Goal: Information Seeking & Learning: Check status

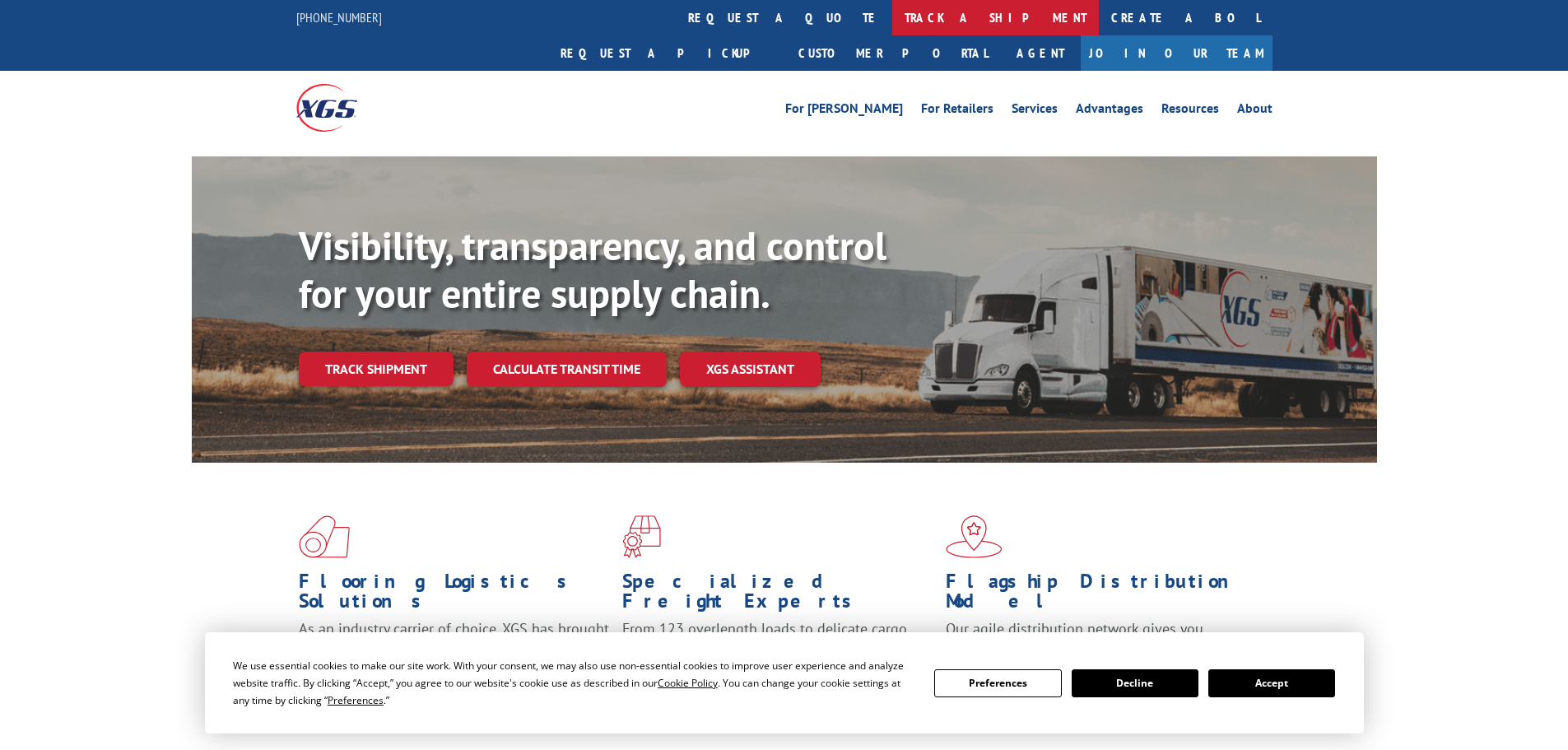
click at [893, 17] on link "track a shipment" at bounding box center [995, 17] width 206 height 35
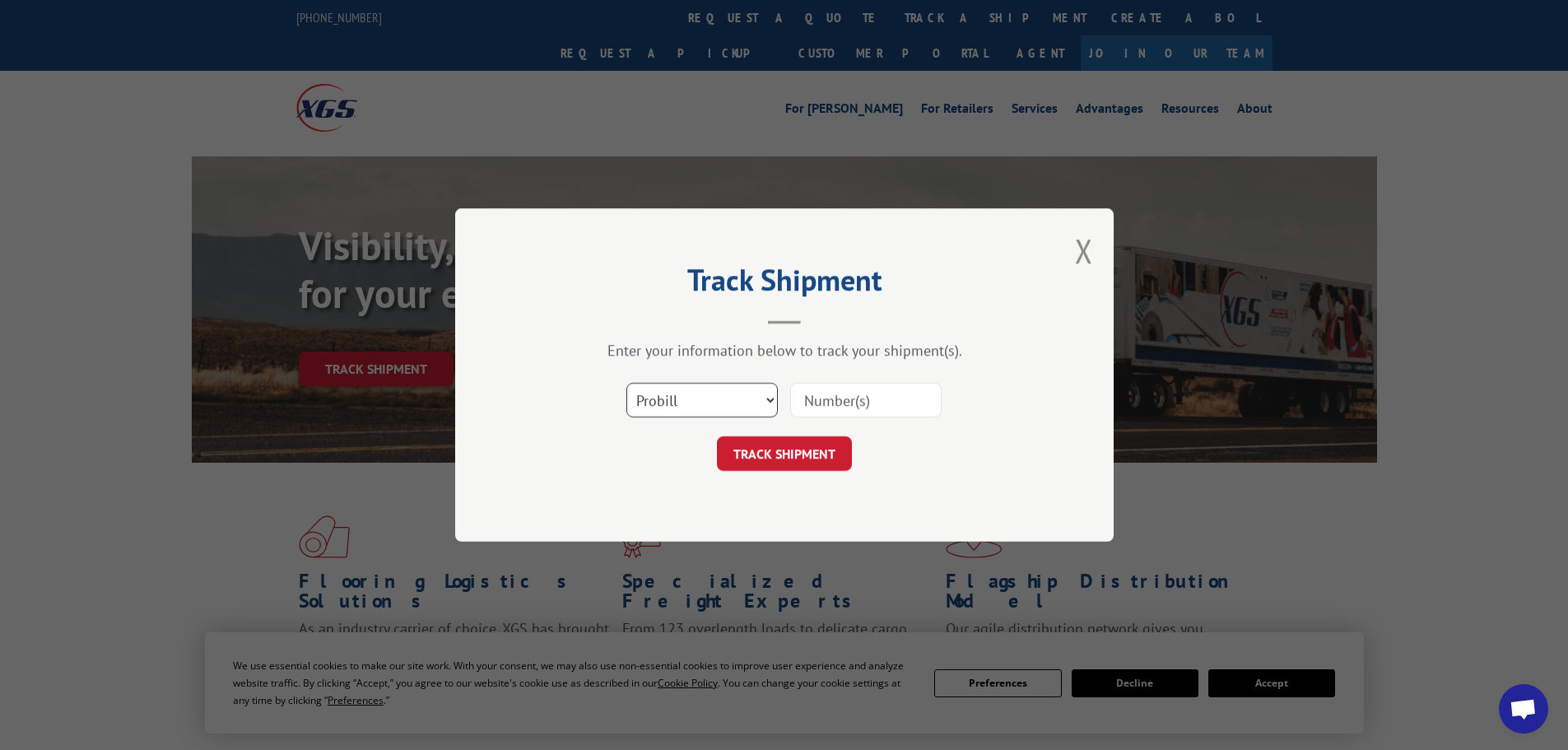
click at [722, 390] on select "Select category... Probill BOL PO" at bounding box center [702, 400] width 151 height 34
select select "bol"
click at [627, 383] on select "Select category... Probill BOL PO" at bounding box center [702, 400] width 151 height 34
click at [864, 402] on input at bounding box center [866, 400] width 151 height 34
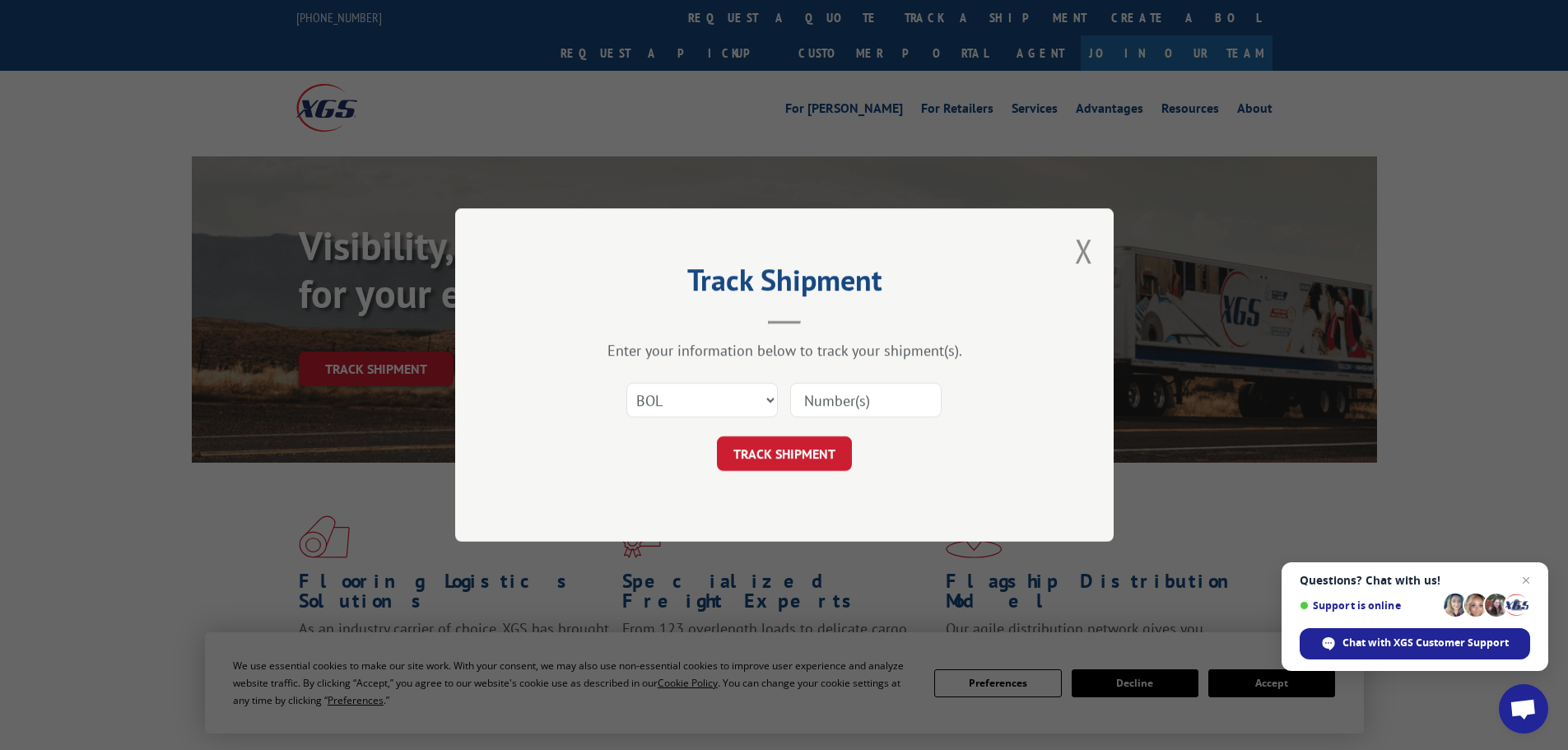
paste input "6013269"
type input "6013269"
click at [765, 457] on button "TRACK SHIPMENT" at bounding box center [784, 453] width 135 height 34
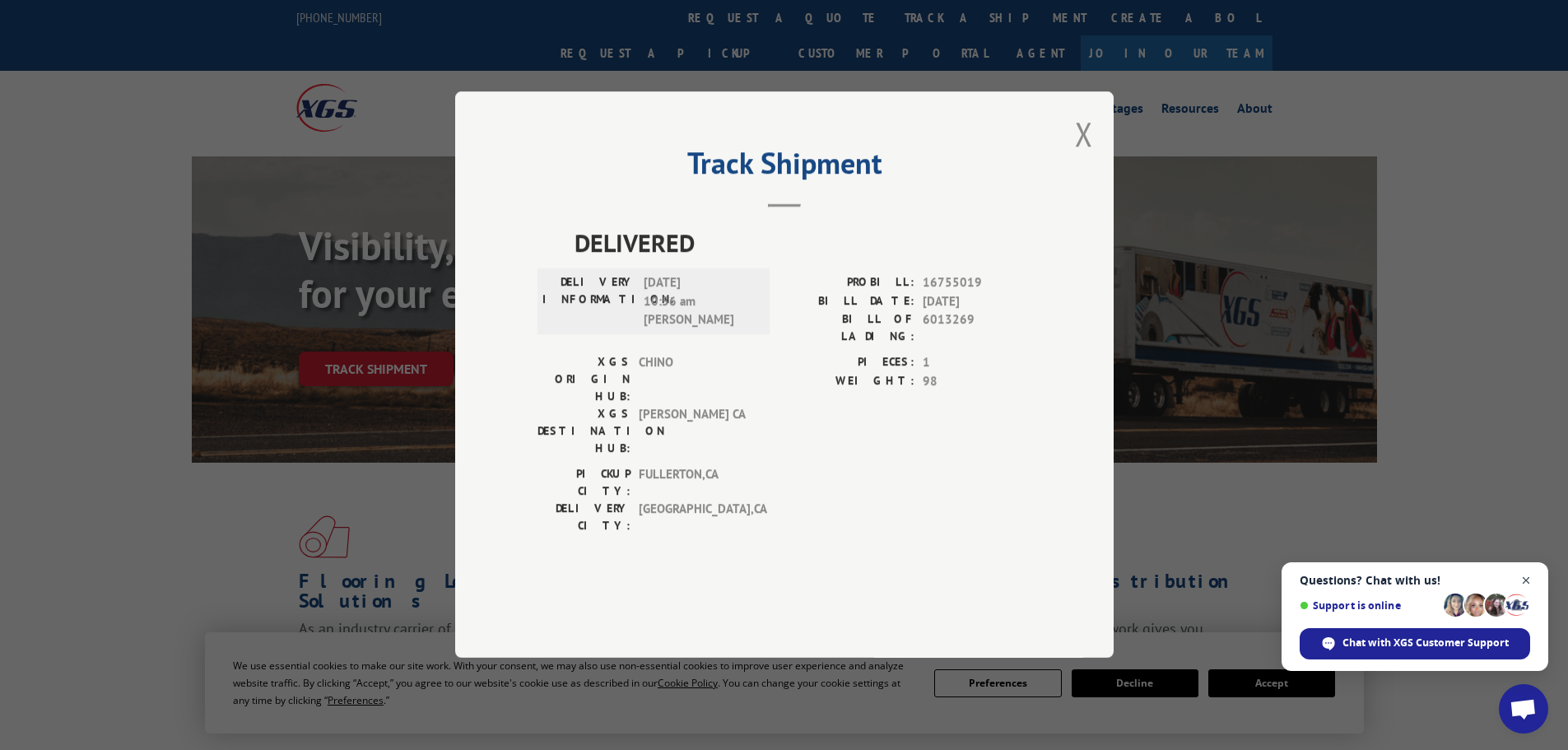
click at [1523, 580] on span "Close chat" at bounding box center [1527, 581] width 21 height 21
